Goal: Task Accomplishment & Management: Manage account settings

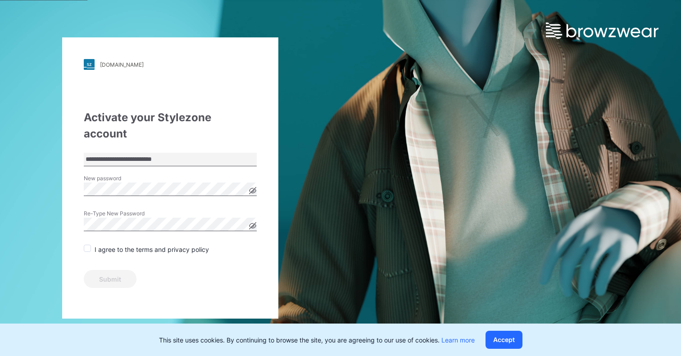
click at [84, 244] on span at bounding box center [87, 247] width 7 height 7
click at [109, 270] on button "Submit" at bounding box center [110, 279] width 53 height 18
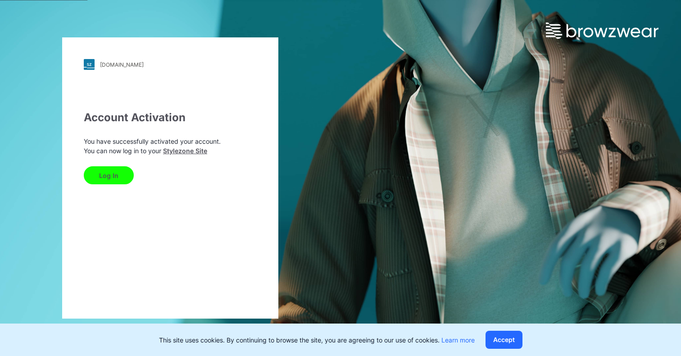
click at [96, 169] on button "Log In" at bounding box center [109, 175] width 50 height 18
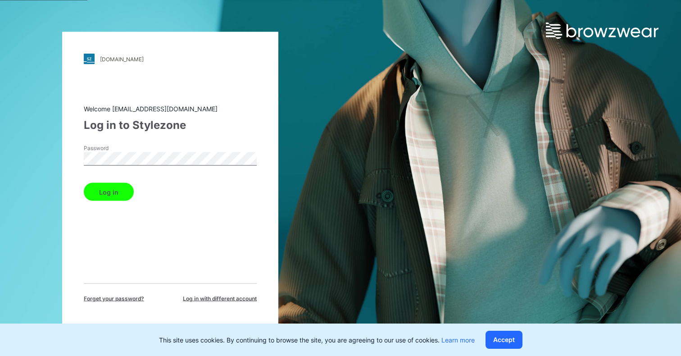
click at [84, 183] on button "Log in" at bounding box center [109, 192] width 50 height 18
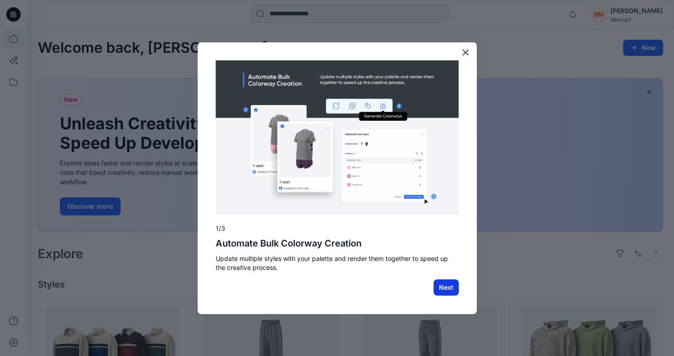
click at [451, 288] on button "Next" at bounding box center [445, 287] width 25 height 16
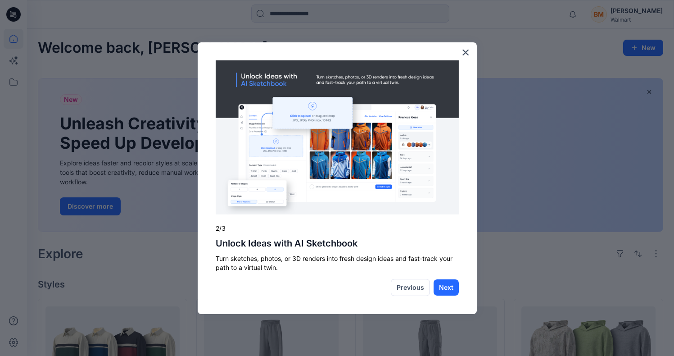
click at [451, 288] on button "Next" at bounding box center [445, 287] width 25 height 16
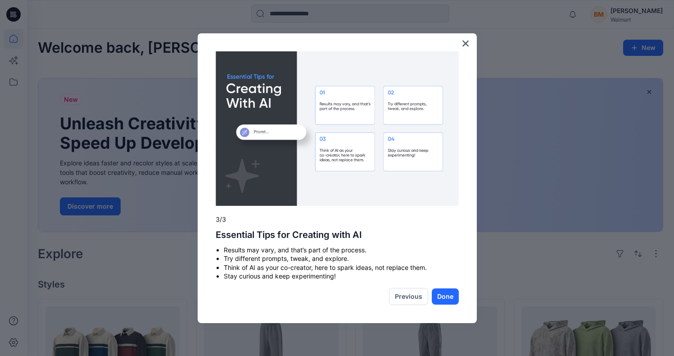
click at [451, 288] on button "Done" at bounding box center [445, 296] width 27 height 16
